Goal: Complete application form

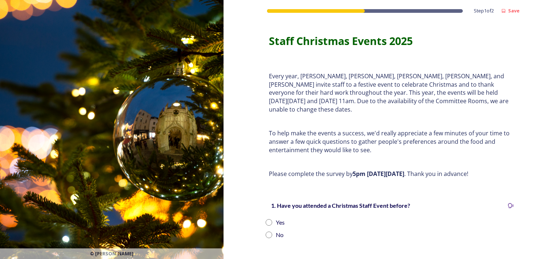
scroll to position [110, 0]
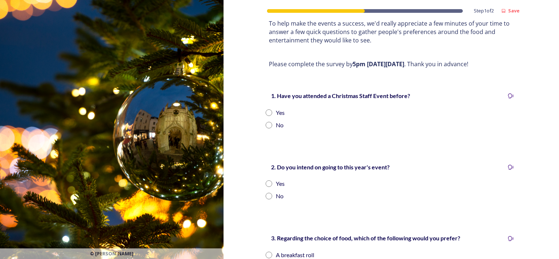
click at [266, 122] on input "radio" at bounding box center [269, 125] width 7 height 7
radio input "true"
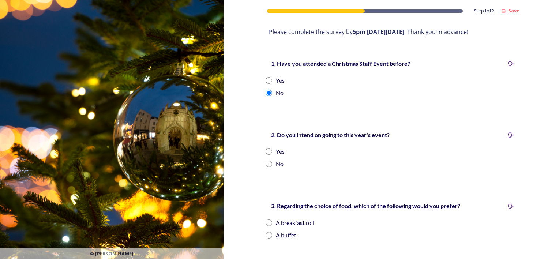
scroll to position [220, 0]
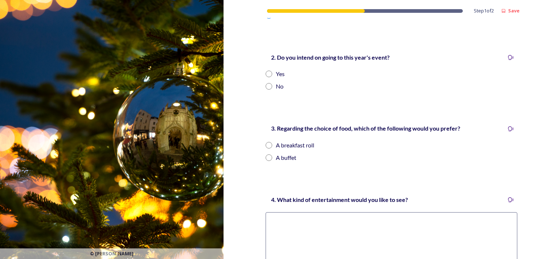
click at [266, 71] on input "radio" at bounding box center [269, 74] width 7 height 7
radio input "true"
click at [266, 154] on input "radio" at bounding box center [269, 157] width 7 height 7
radio input "true"
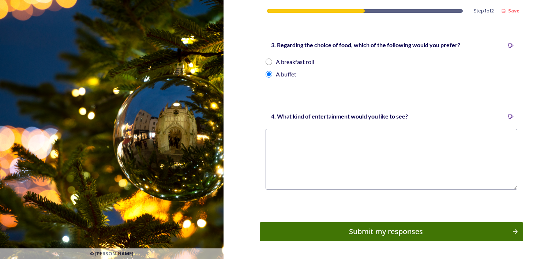
scroll to position [319, 0]
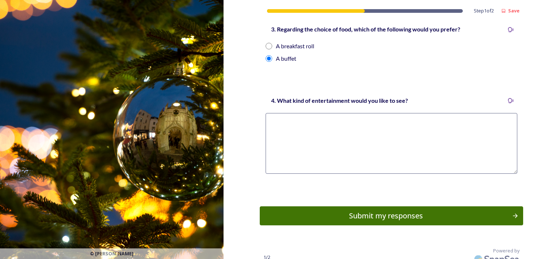
click at [349, 149] on textarea at bounding box center [392, 143] width 252 height 61
type textarea "Magic"
click at [268, 43] on input "radio" at bounding box center [269, 46] width 7 height 7
radio input "true"
click at [360, 210] on div "Submit my responses" at bounding box center [385, 215] width 247 height 11
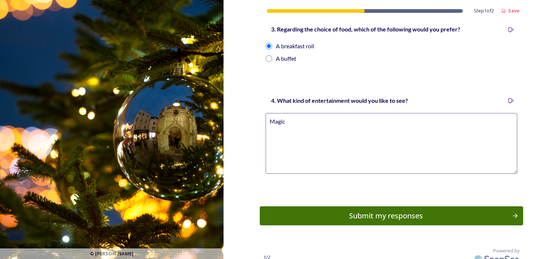
scroll to position [0, 0]
